Goal: Task Accomplishment & Management: Manage account settings

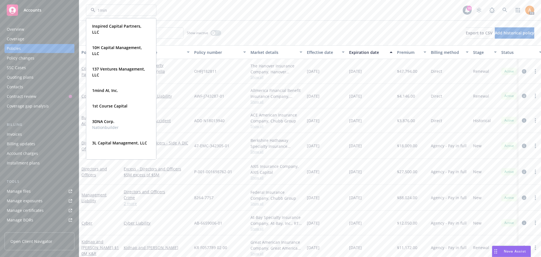
type input "1mind"
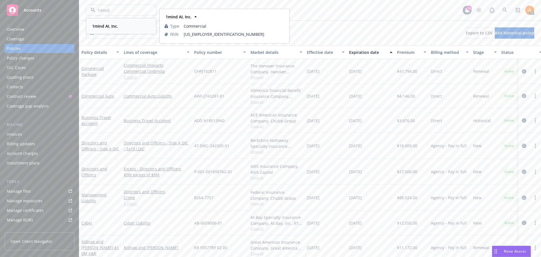
click at [102, 31] on div "1mind AI, Inc. Type Commercial FEIN 99-0485556" at bounding box center [120, 26] width 69 height 15
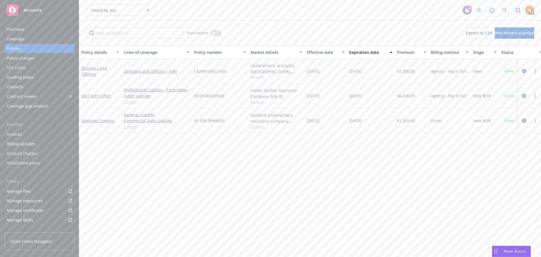
click at [255, 76] on span "Show all" at bounding box center [276, 76] width 52 height 5
click at [99, 69] on link "Directors and Officers" at bounding box center [94, 70] width 26 height 11
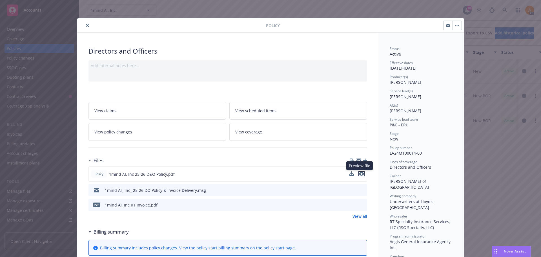
click at [360, 172] on icon "preview file" at bounding box center [361, 174] width 5 height 4
click at [86, 25] on icon "close" at bounding box center [87, 25] width 3 height 3
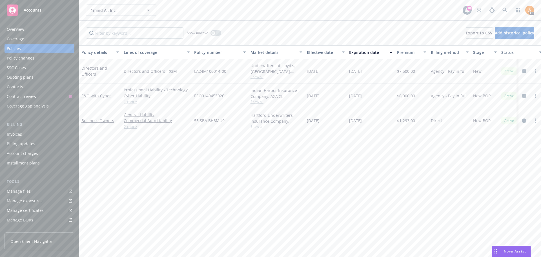
click at [19, 30] on div "Overview" at bounding box center [15, 29] width 17 height 9
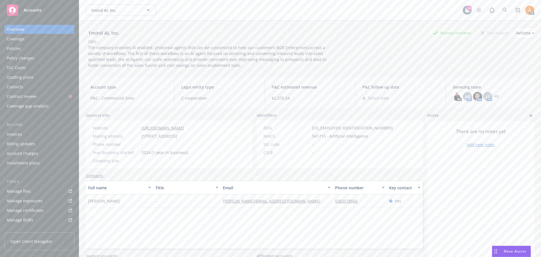
click at [494, 96] on link "+ 2" at bounding box center [496, 96] width 4 height 3
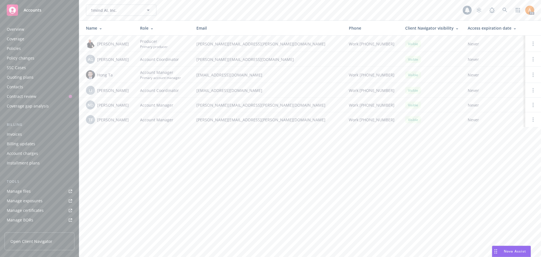
scroll to position [101, 0]
click at [116, 10] on span "1mind AI, Inc." at bounding box center [115, 10] width 49 height 6
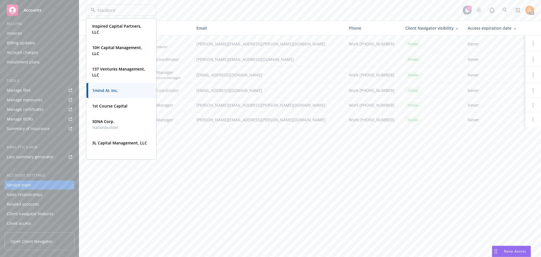
type input "blackbird"
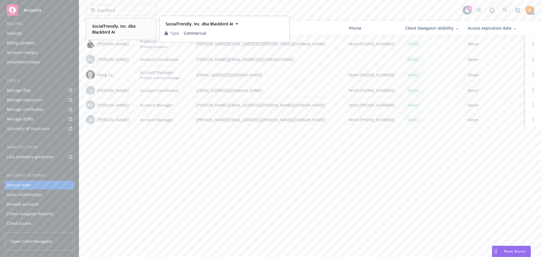
click at [113, 29] on strong "SocialTrendly, Inc. dba Blackbird AI" at bounding box center [113, 28] width 43 height 11
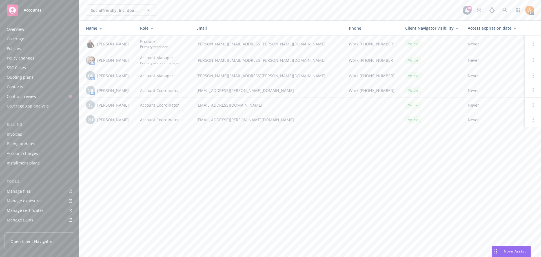
click at [16, 49] on div "Policies" at bounding box center [14, 48] width 14 height 9
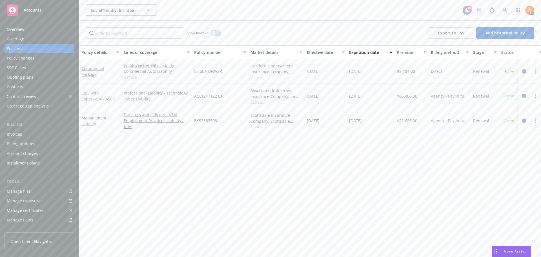
click at [114, 12] on span "SocialTrendly, Inc. dba Blackbird AI" at bounding box center [115, 10] width 49 height 6
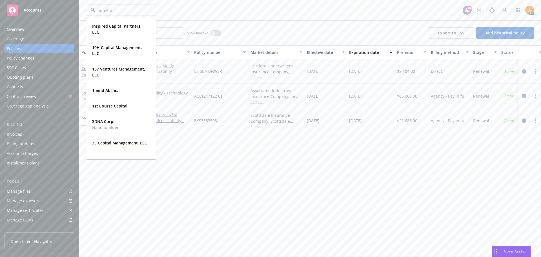
type input "numeral"
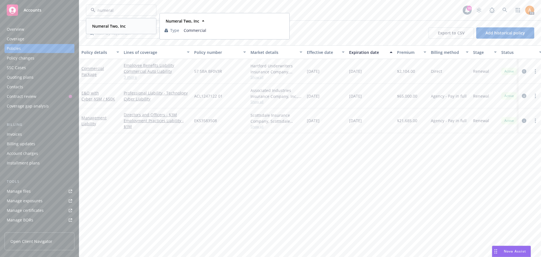
click at [102, 26] on strong "Numeral Two, Inc" at bounding box center [109, 25] width 34 height 5
